Goal: Task Accomplishment & Management: Use online tool/utility

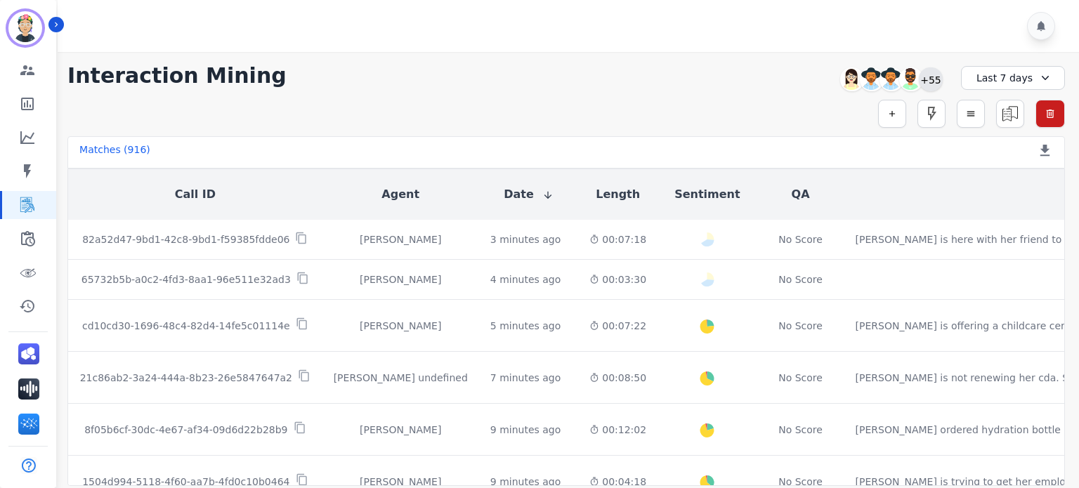
click at [933, 79] on div "+55" at bounding box center [930, 79] width 24 height 24
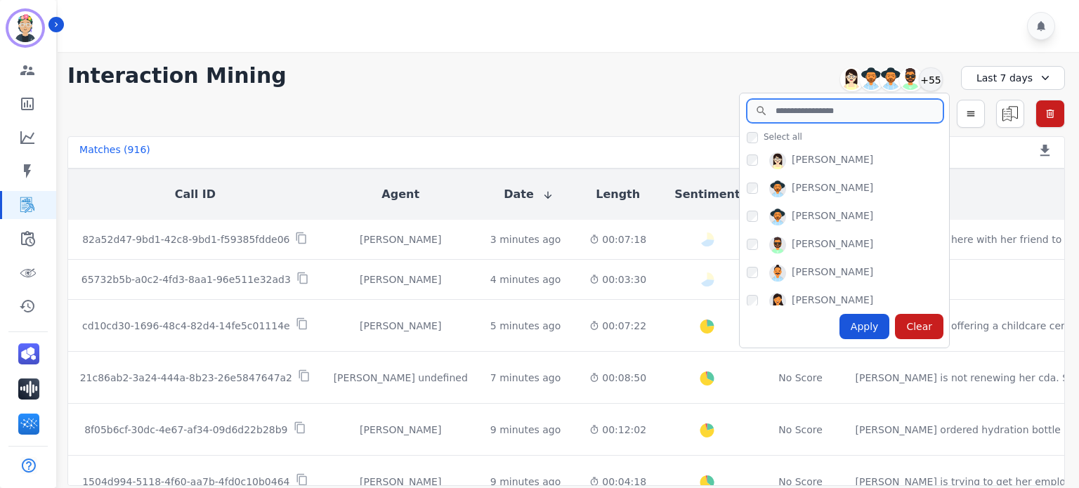
click at [810, 114] on input "search" at bounding box center [844, 111] width 197 height 24
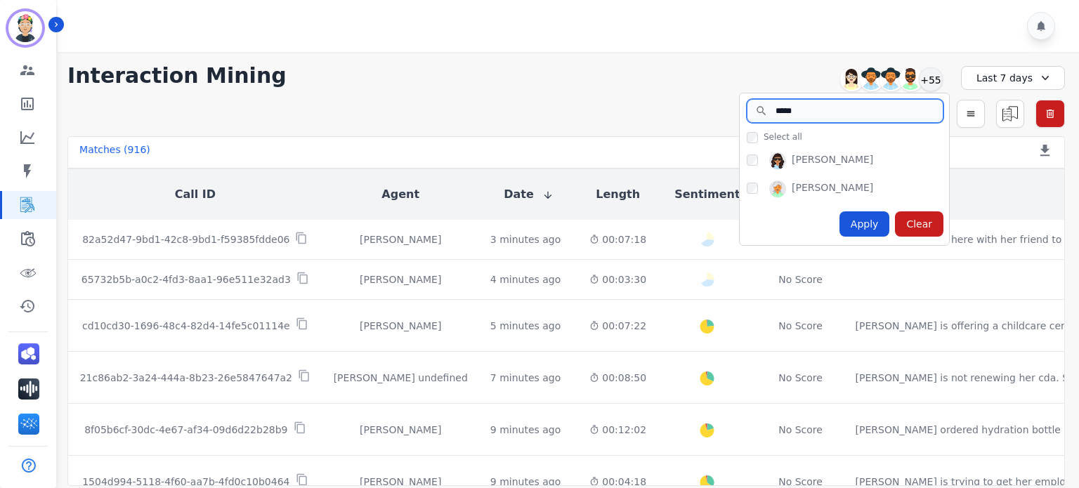
type input "*****"
click at [887, 230] on div "Apply" at bounding box center [864, 223] width 51 height 25
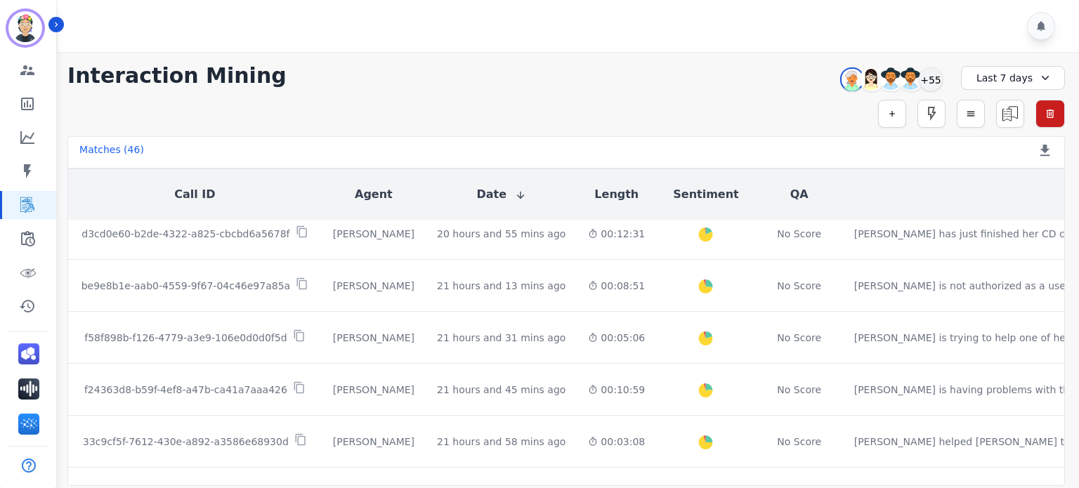
scroll to position [140, 0]
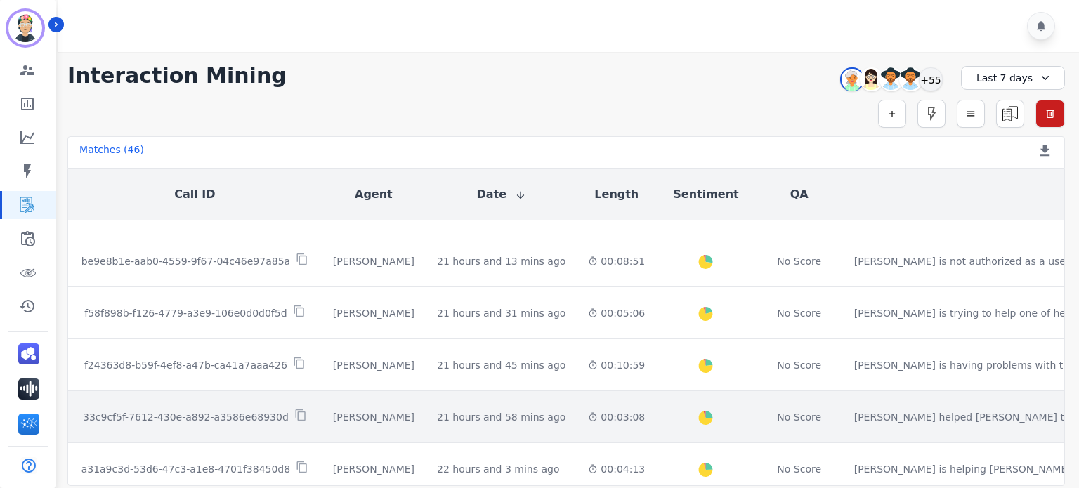
drag, startPoint x: 411, startPoint y: 411, endPoint x: 324, endPoint y: 421, distance: 87.6
click at [333, 421] on div "[PERSON_NAME]" at bounding box center [373, 417] width 81 height 14
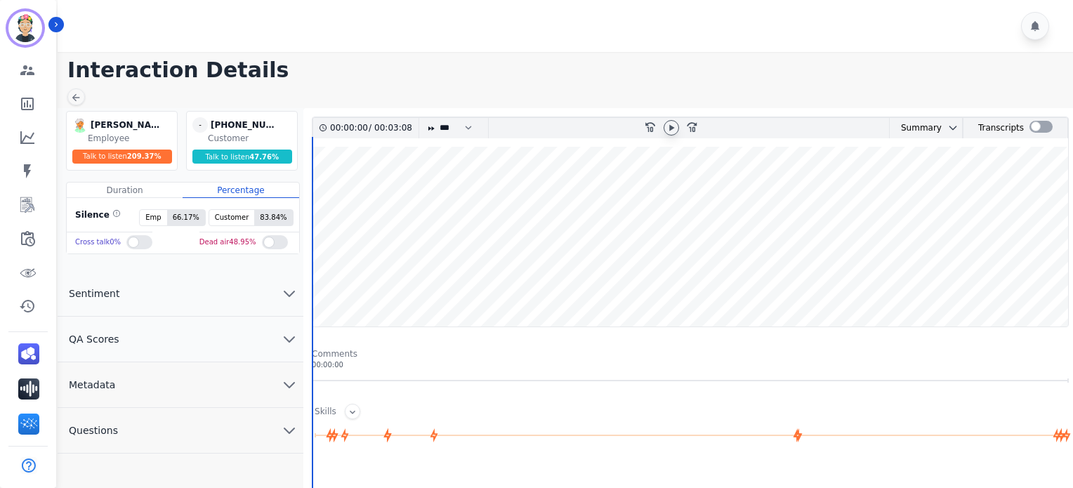
click at [669, 127] on icon at bounding box center [671, 127] width 11 height 11
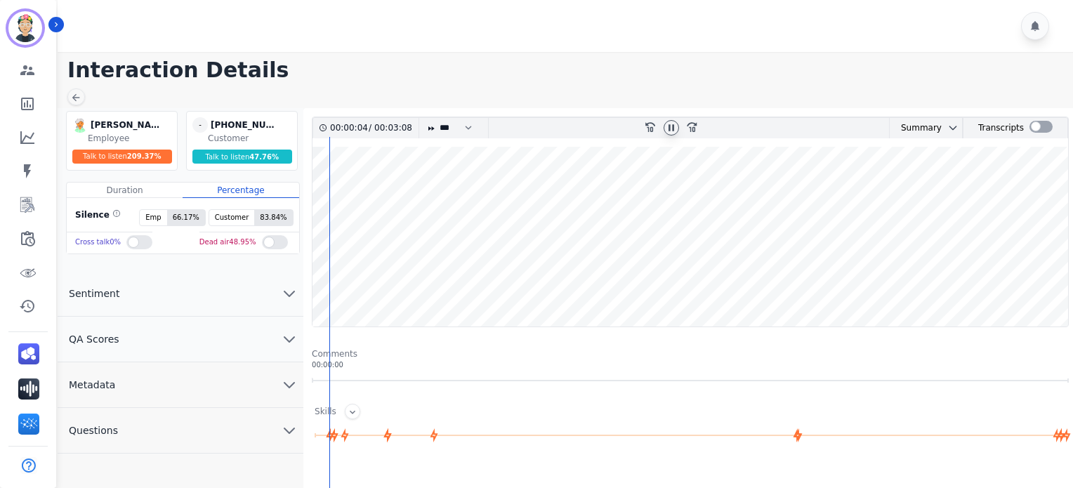
click at [376, 277] on wave at bounding box center [690, 237] width 756 height 180
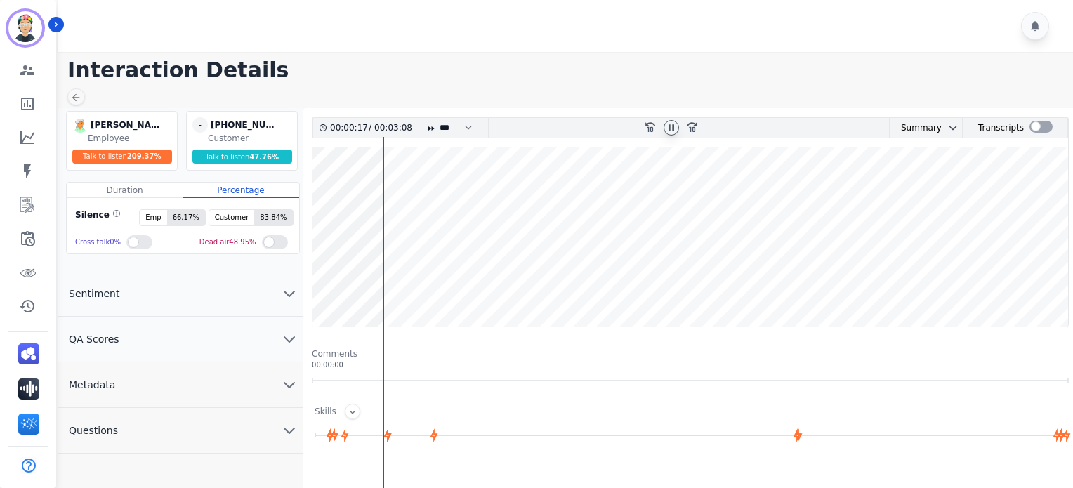
click at [1042, 279] on wave at bounding box center [690, 237] width 756 height 180
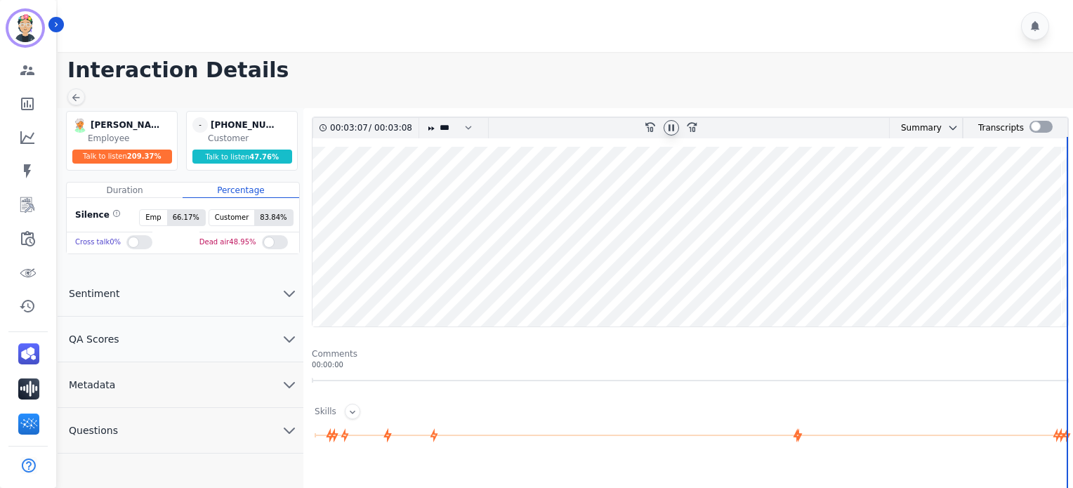
click at [1039, 277] on wave at bounding box center [690, 237] width 756 height 180
click at [72, 103] on icon at bounding box center [75, 97] width 11 height 11
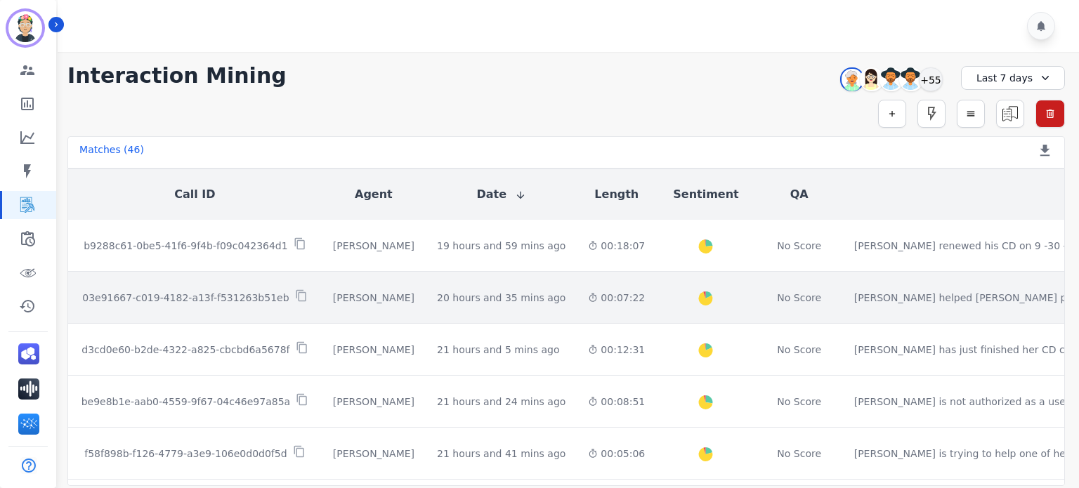
click at [588, 302] on div "00:07:22" at bounding box center [616, 298] width 57 height 14
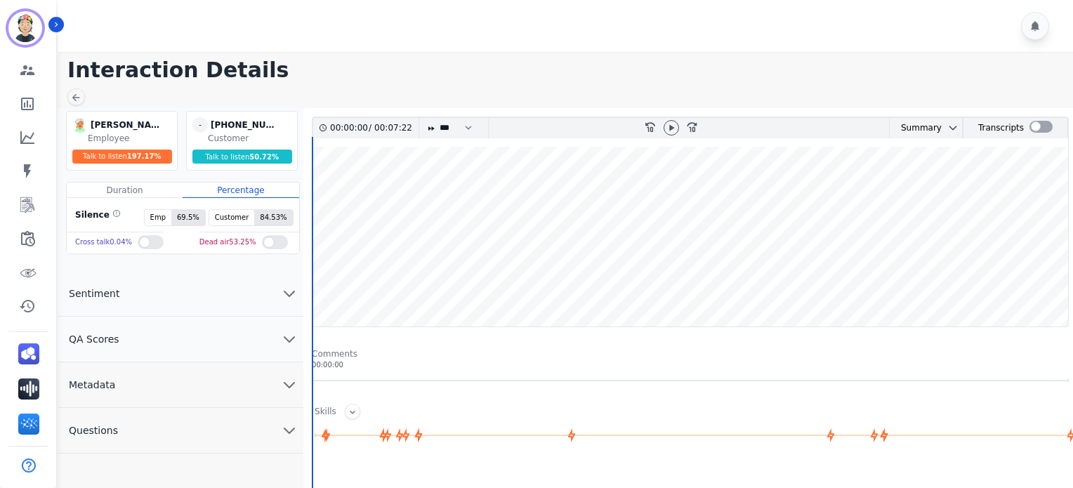
click at [1036, 277] on wave at bounding box center [690, 237] width 756 height 180
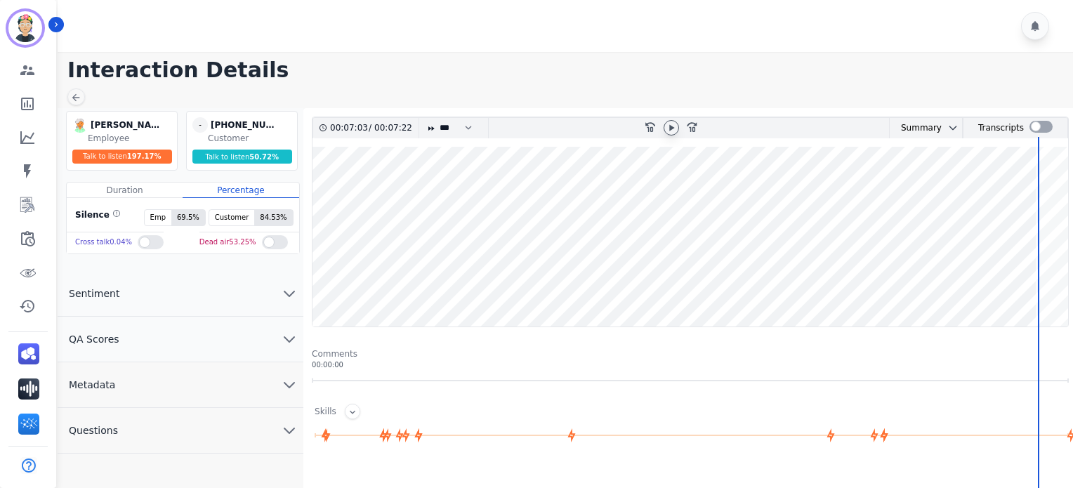
click at [671, 127] on icon at bounding box center [671, 127] width 5 height 6
click at [1048, 290] on wave at bounding box center [690, 237] width 756 height 180
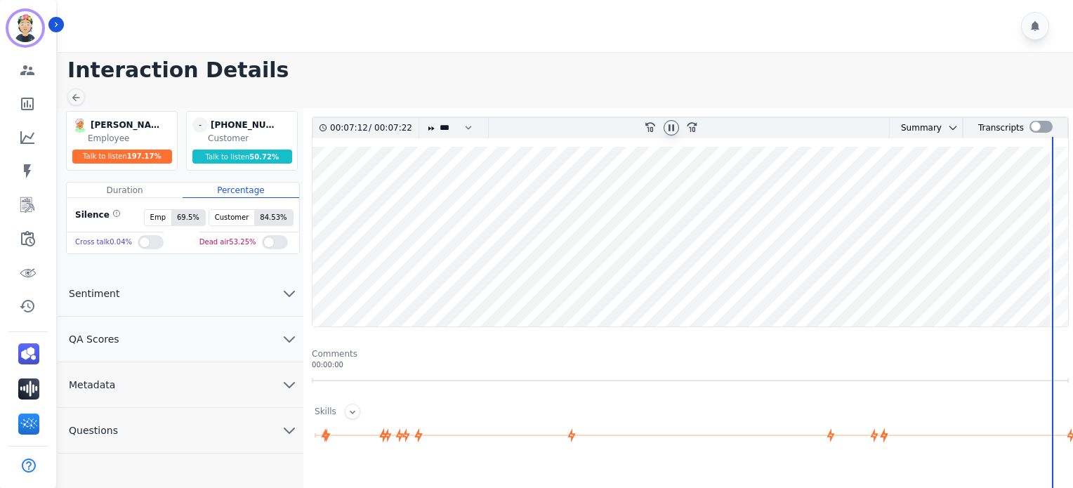
click at [1059, 287] on wave at bounding box center [690, 237] width 756 height 180
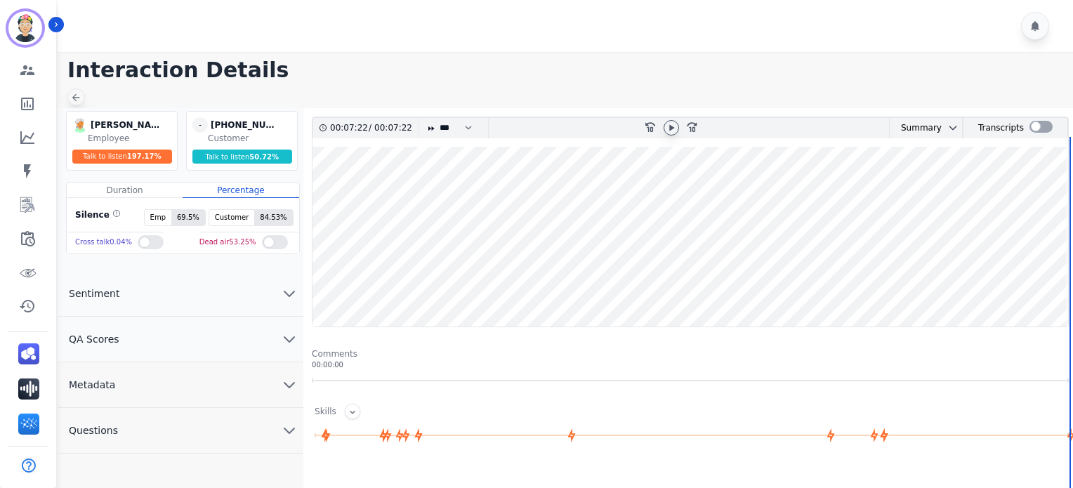
click at [70, 94] on icon at bounding box center [75, 97] width 11 height 11
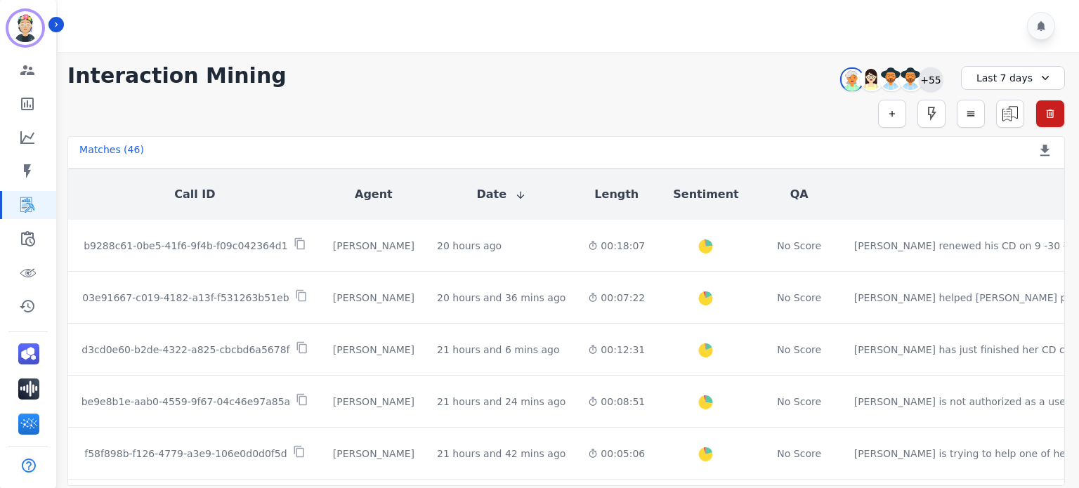
click at [930, 86] on div "+55" at bounding box center [930, 79] width 24 height 24
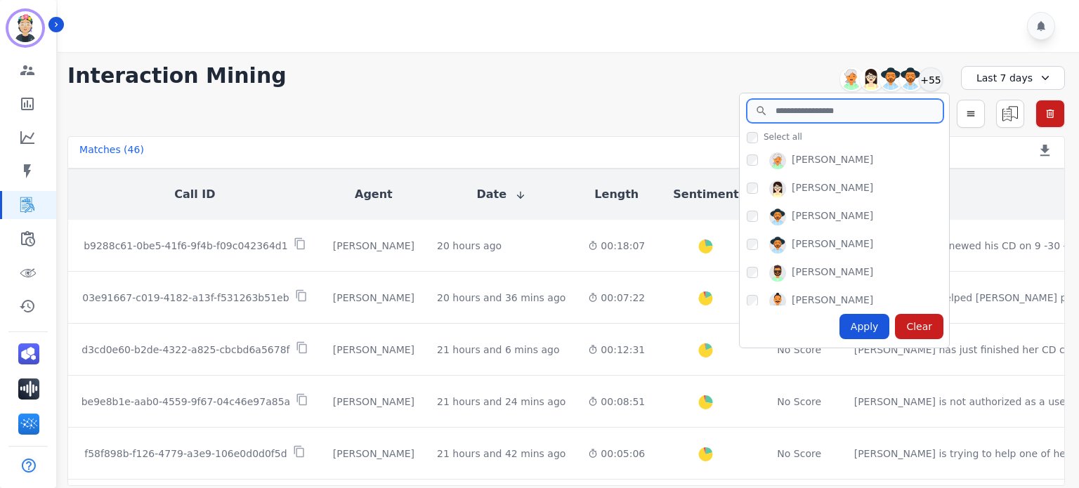
click at [793, 103] on input "search" at bounding box center [844, 111] width 197 height 24
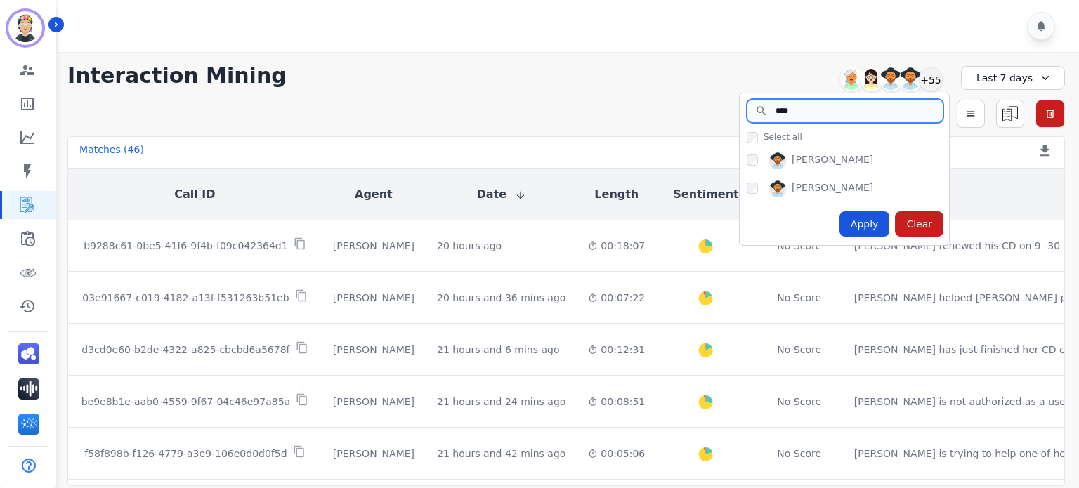
type input "****"
click at [862, 224] on div "Apply" at bounding box center [864, 223] width 51 height 25
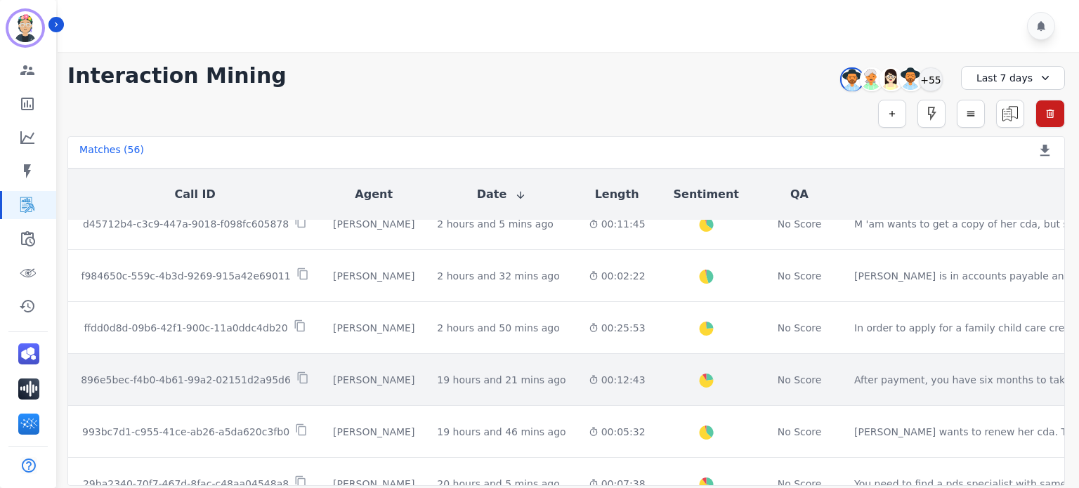
scroll to position [211, 0]
